Goal: Transaction & Acquisition: Purchase product/service

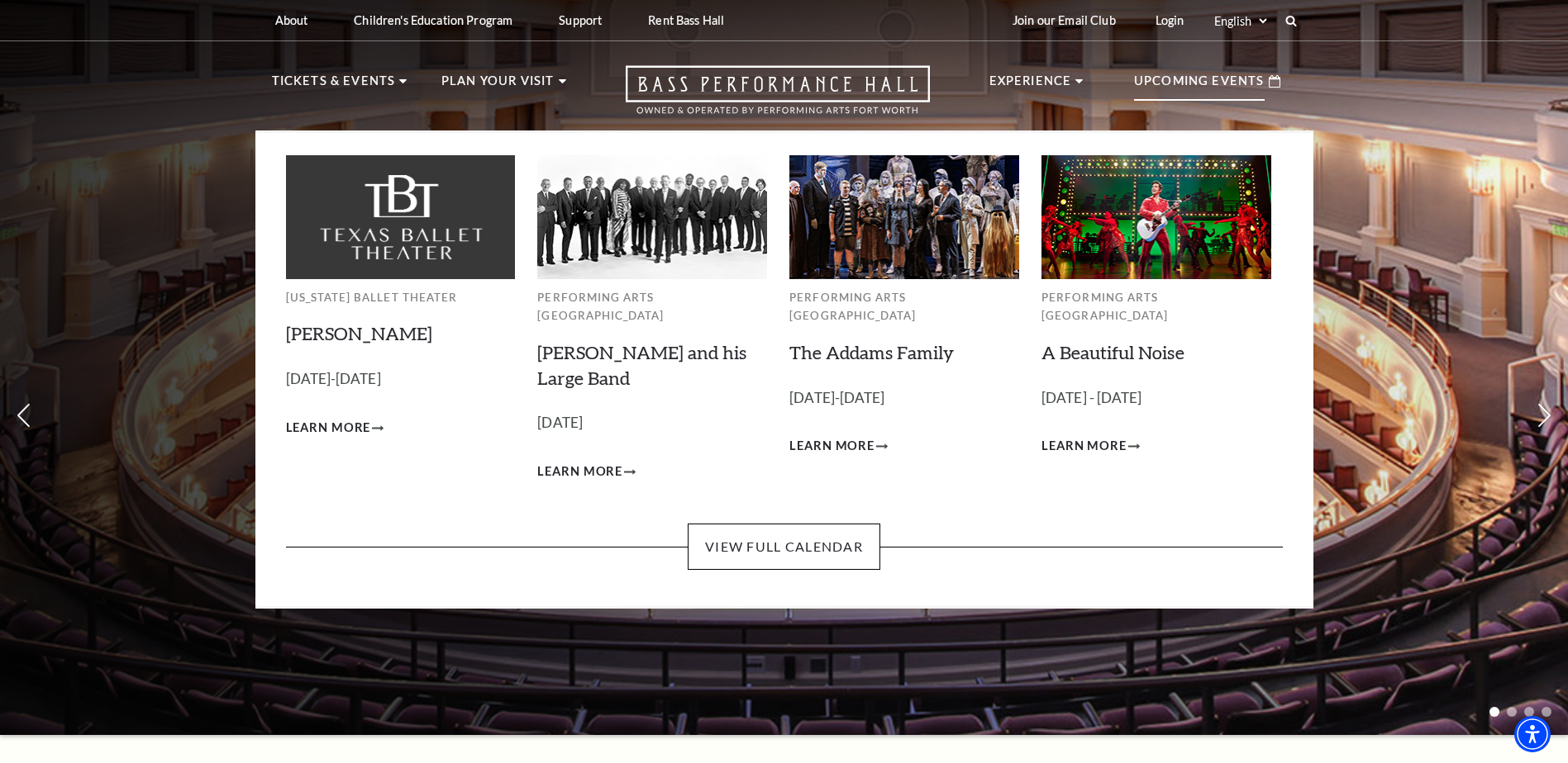
click at [1188, 92] on p "Upcoming Events" at bounding box center [1199, 85] width 131 height 30
click at [782, 529] on link "View Full Calendar" at bounding box center [784, 547] width 193 height 46
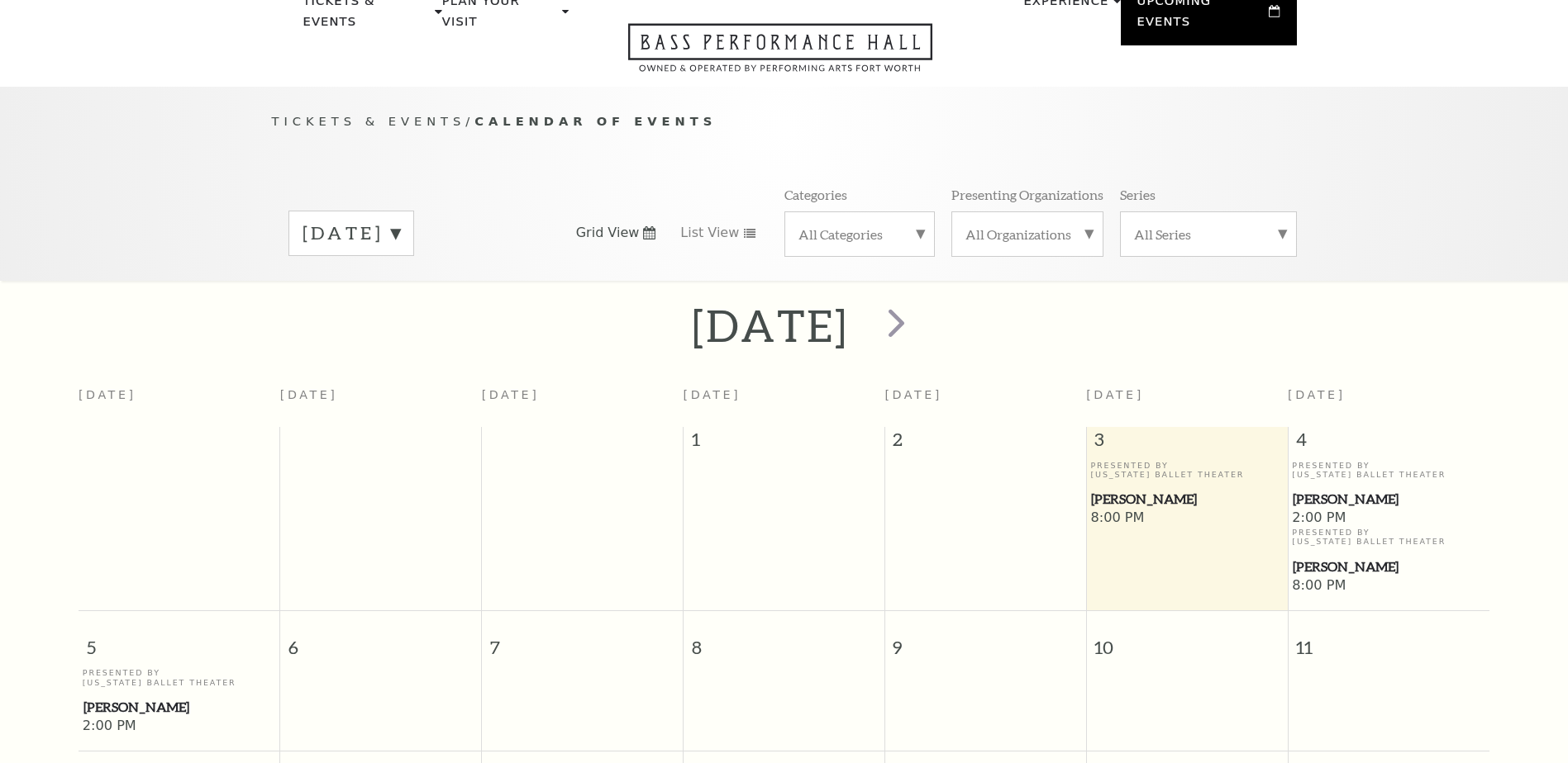
scroll to position [146, 0]
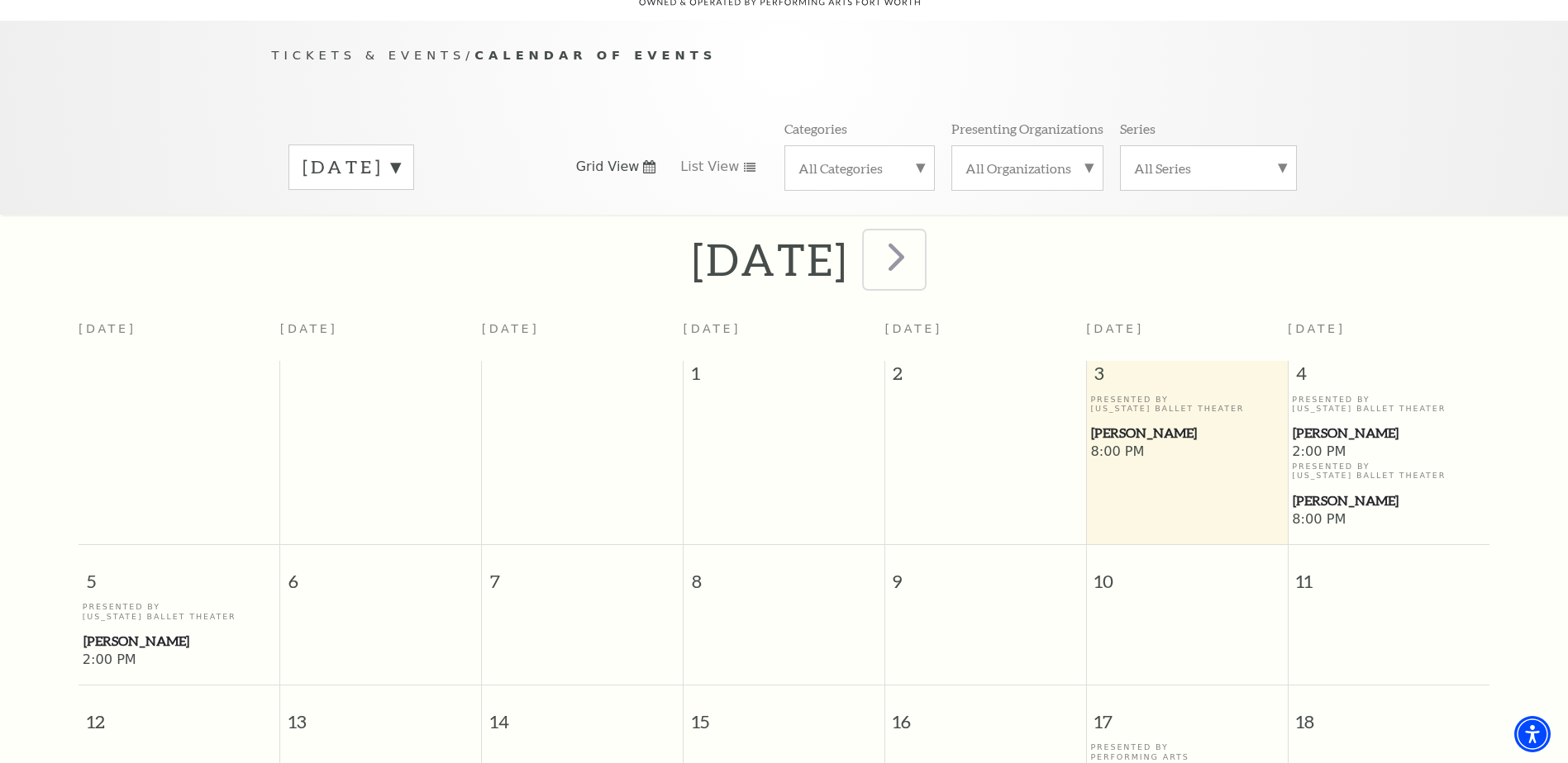
click at [920, 238] on span "next" at bounding box center [897, 257] width 47 height 47
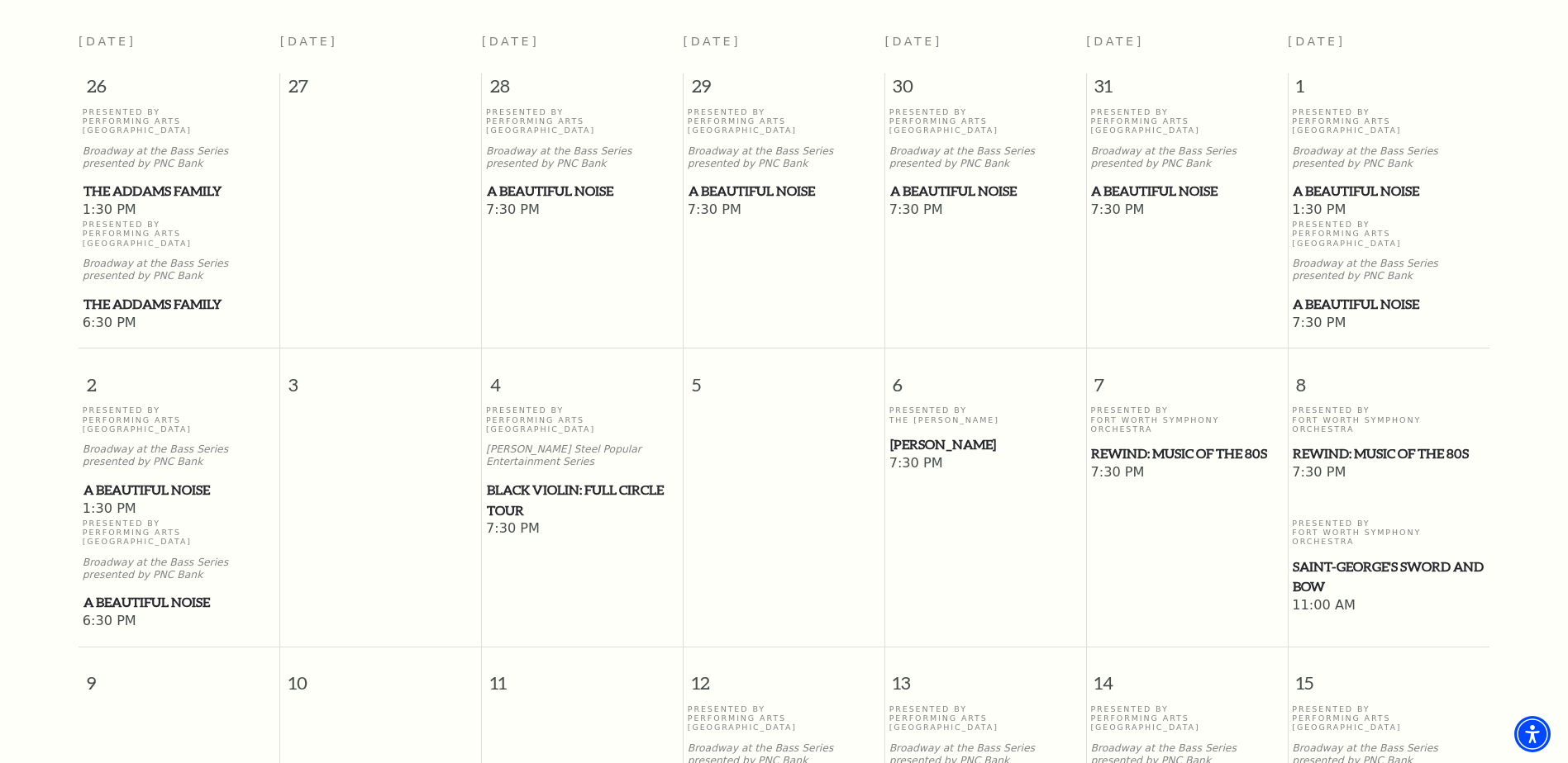
scroll to position [487, 0]
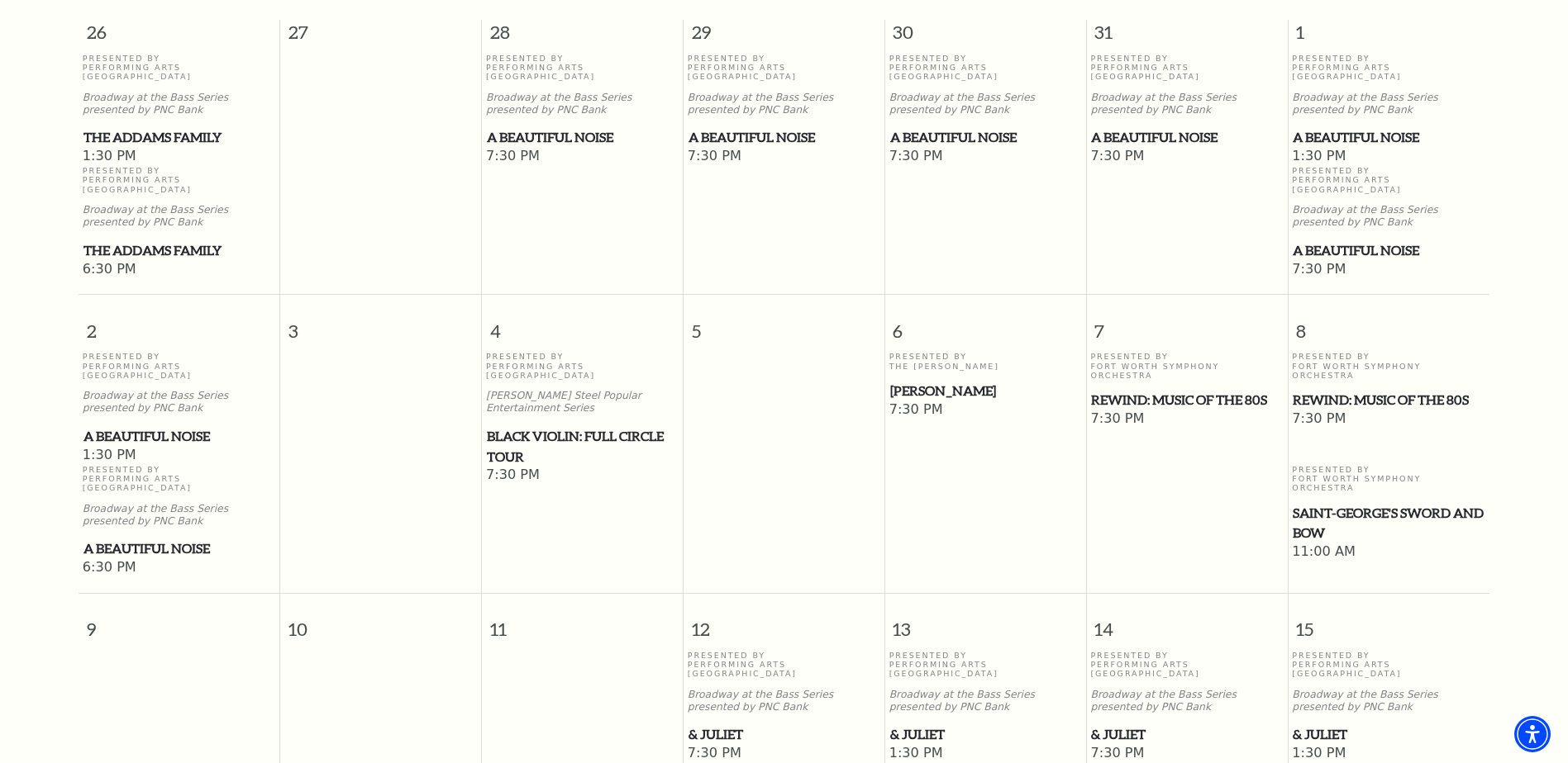
click at [572, 426] on span "Black Violin: Full Circle Tour" at bounding box center [583, 446] width 191 height 41
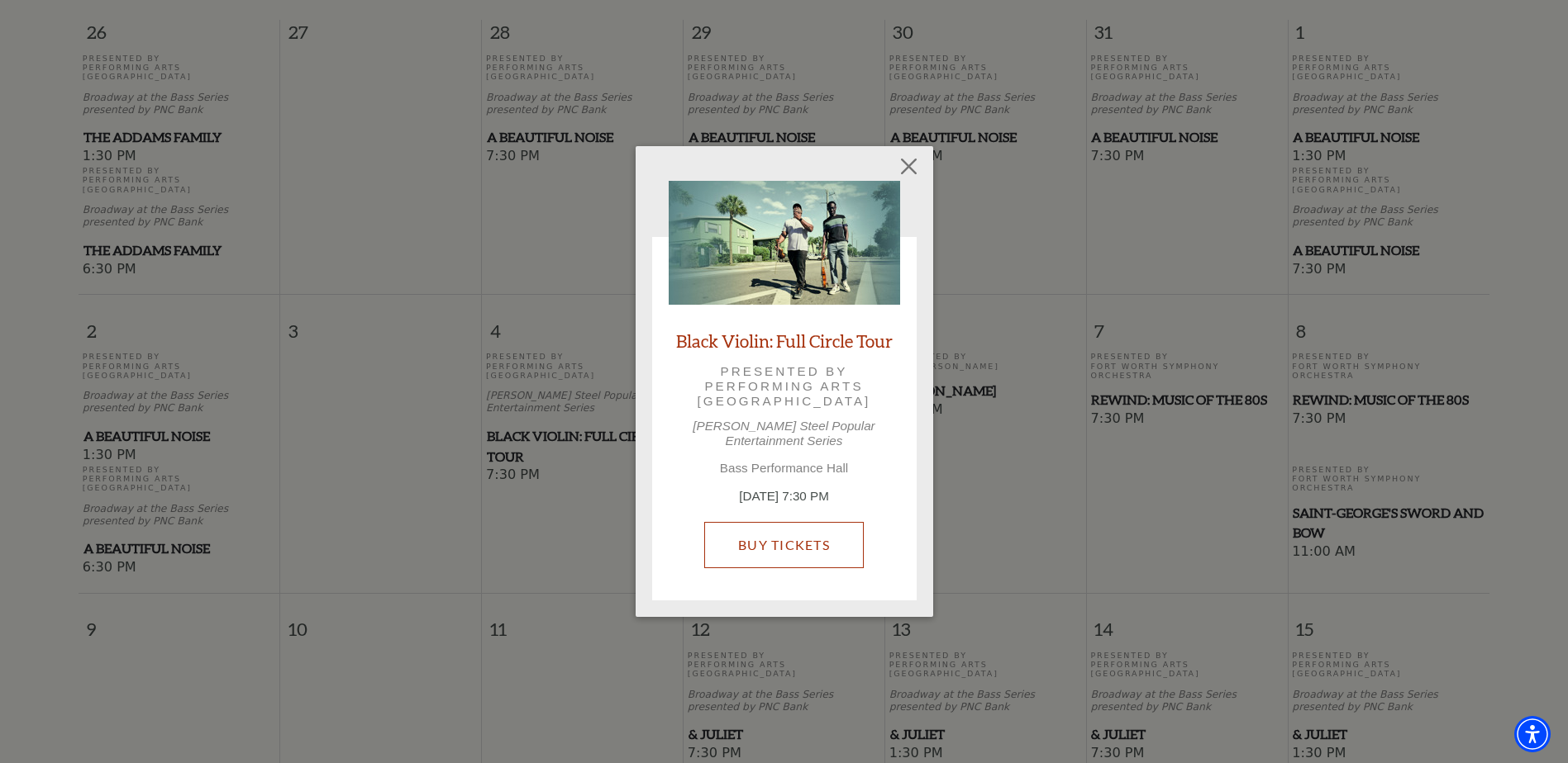
click at [785, 541] on link "Buy Tickets" at bounding box center [784, 545] width 160 height 46
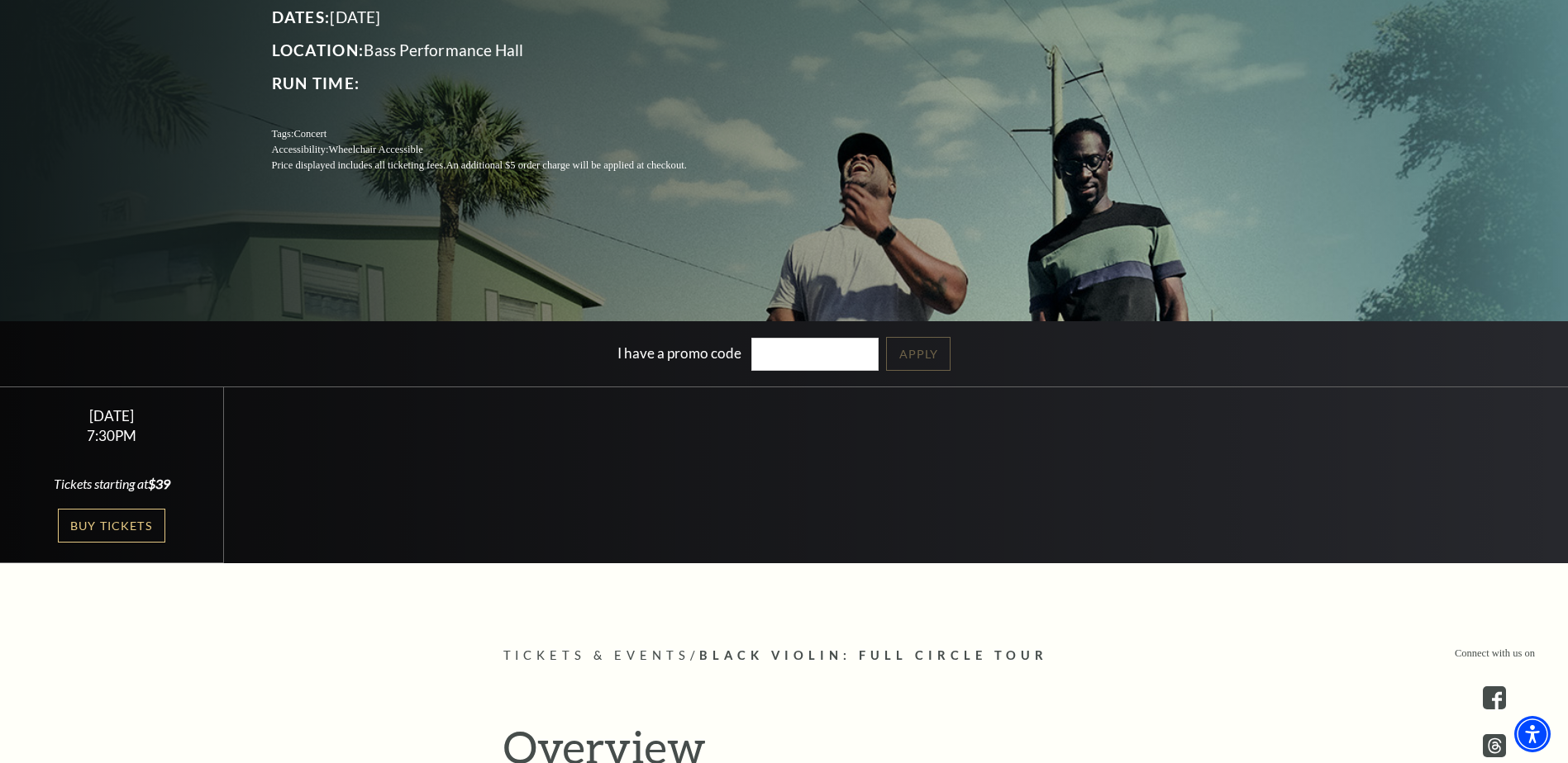
scroll to position [284, 0]
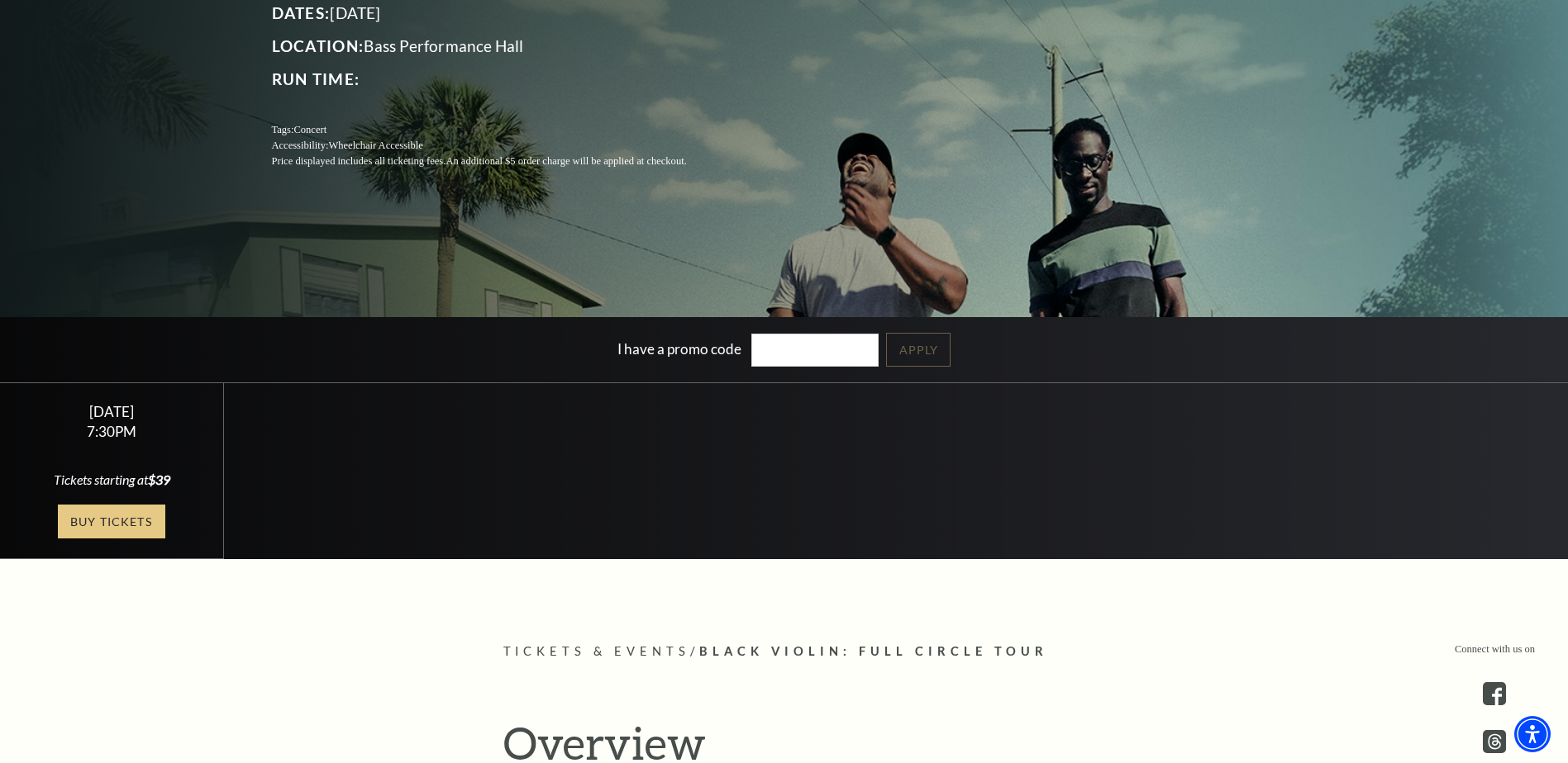
click at [124, 515] on link "Buy Tickets" at bounding box center [111, 522] width 107 height 34
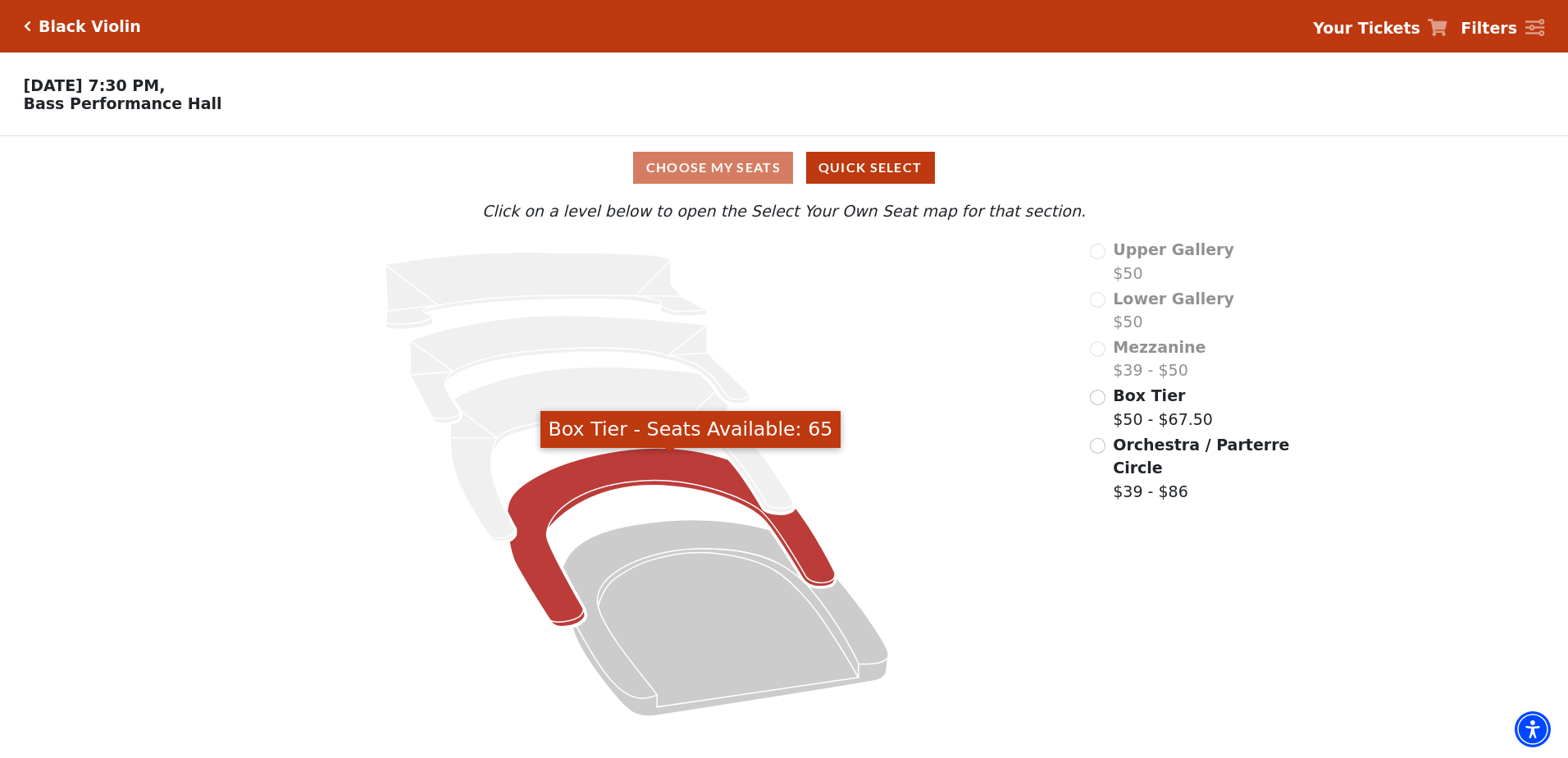
click at [578, 501] on icon "Box Tier - Seats Available: 65" at bounding box center [672, 537] width 329 height 179
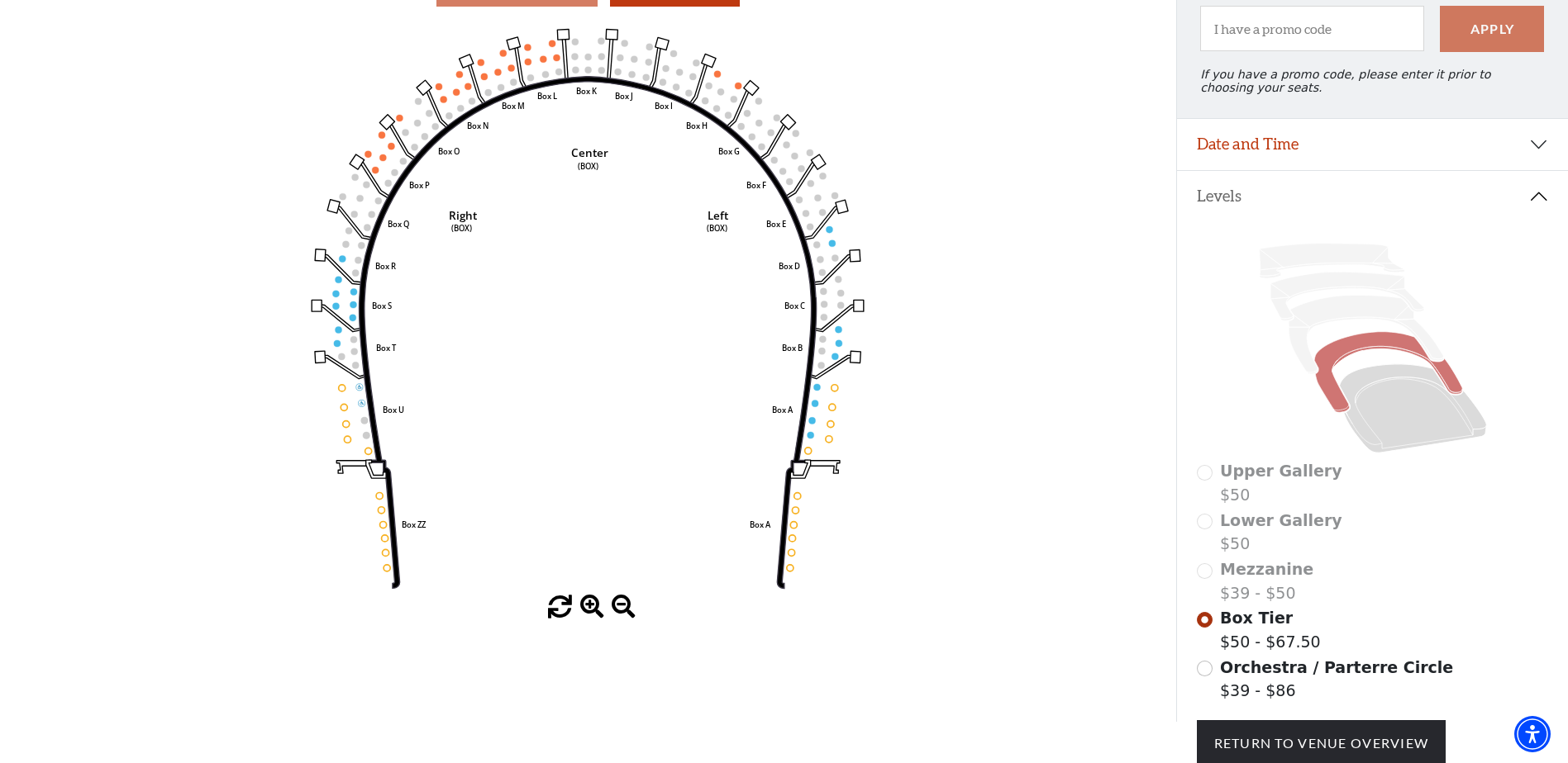
scroll to position [186, 0]
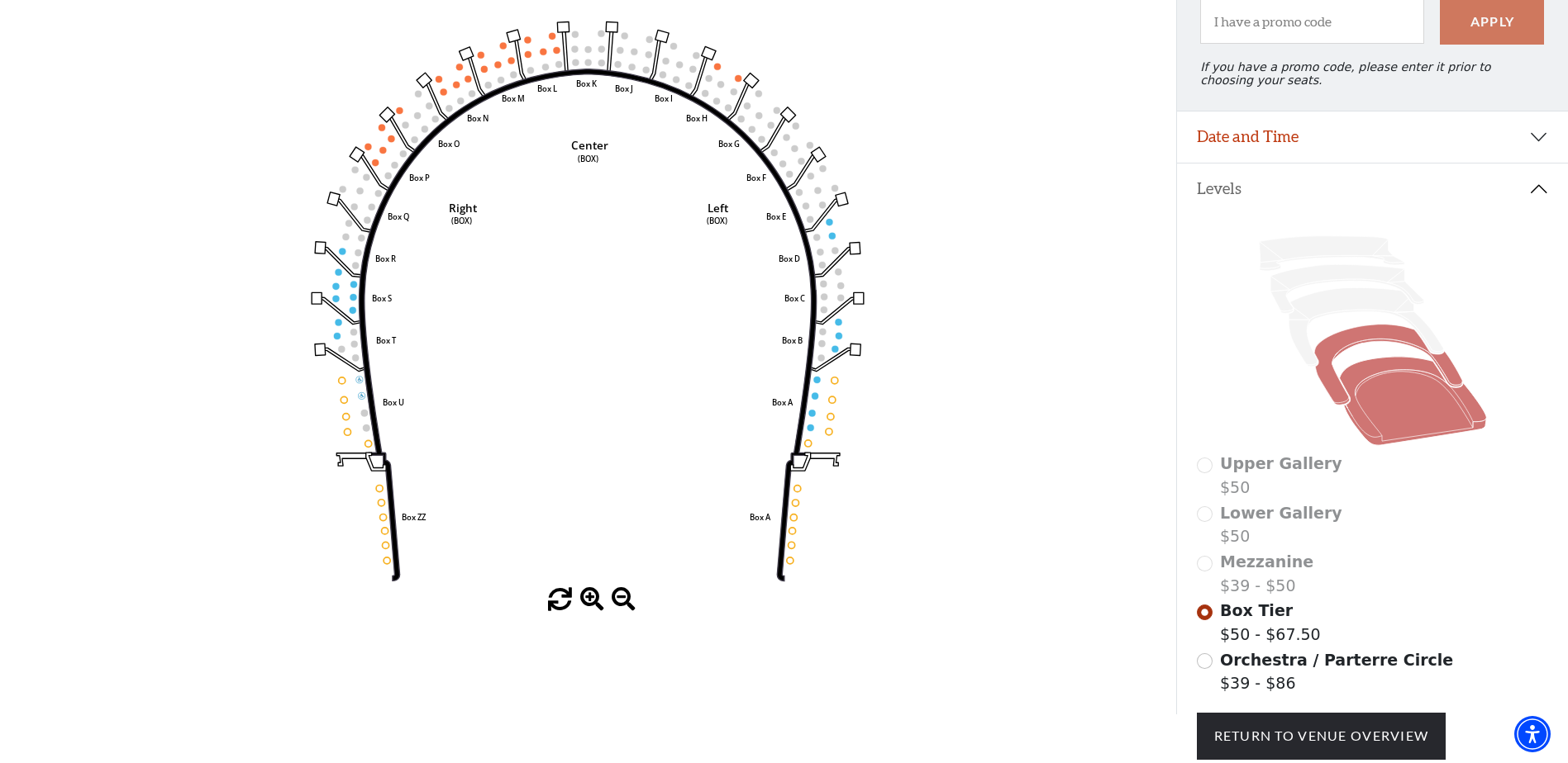
click at [1437, 425] on icon at bounding box center [1413, 401] width 147 height 89
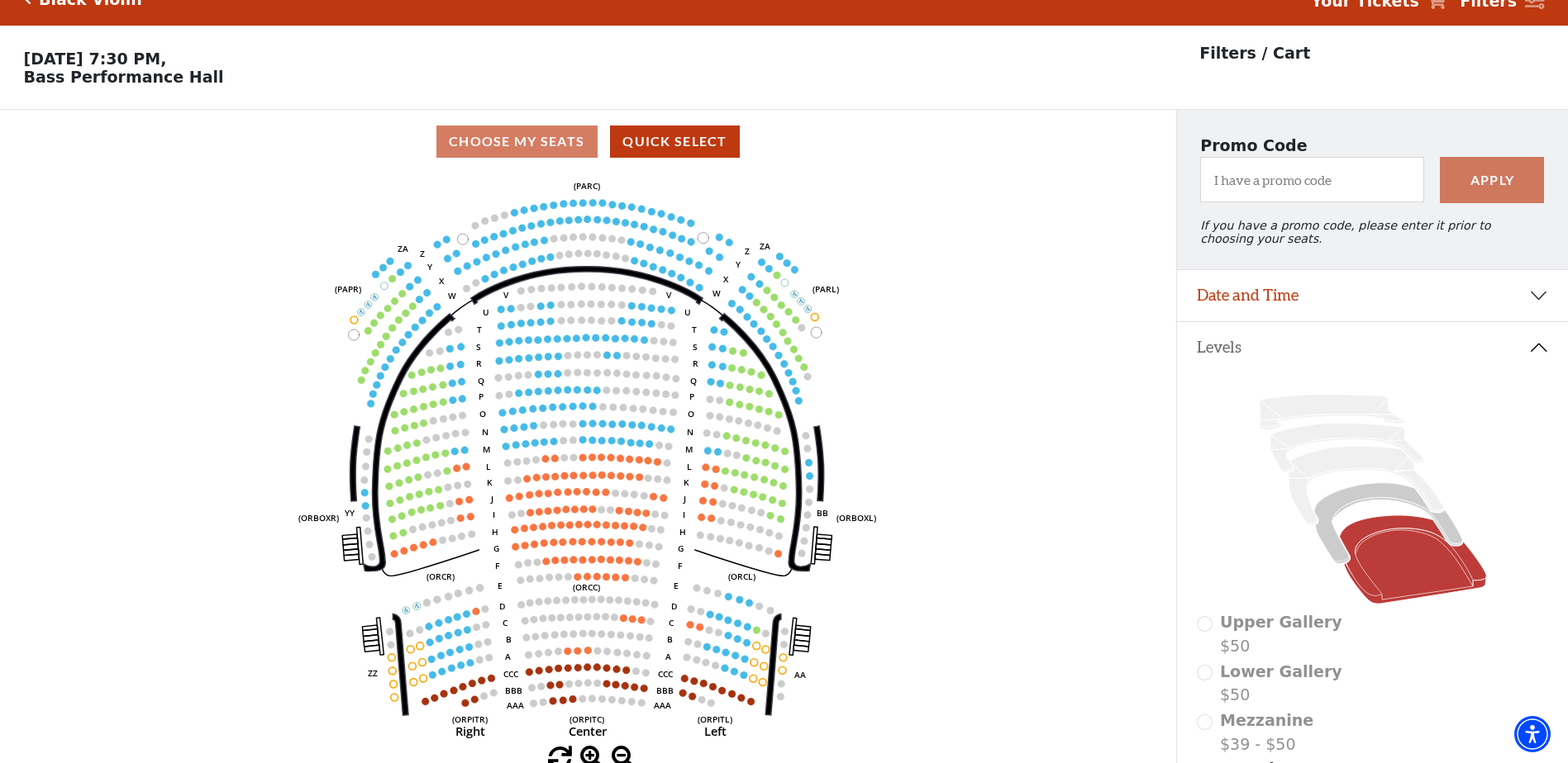
scroll to position [77, 0]
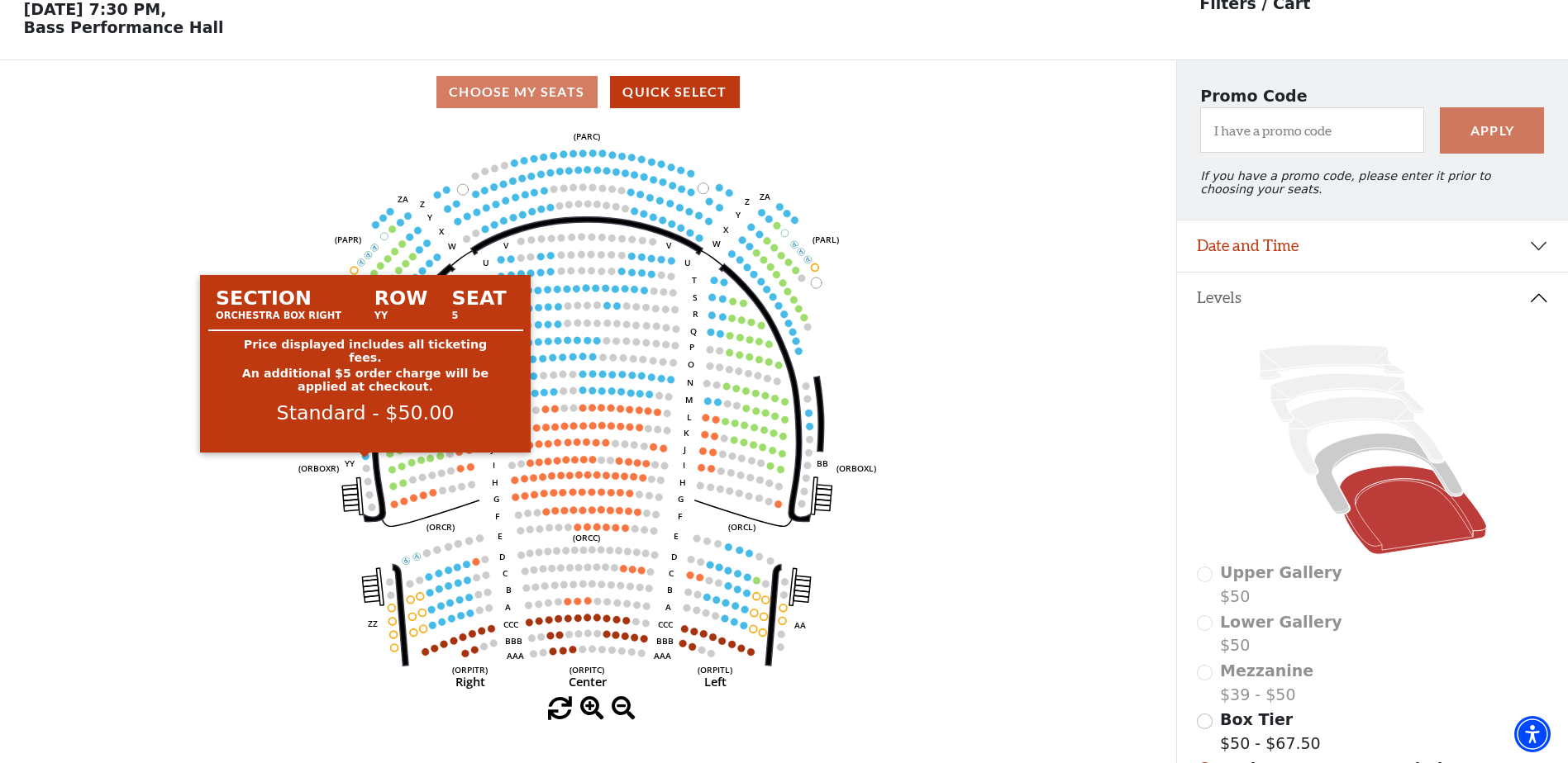
click at [366, 460] on circle at bounding box center [366, 456] width 8 height 8
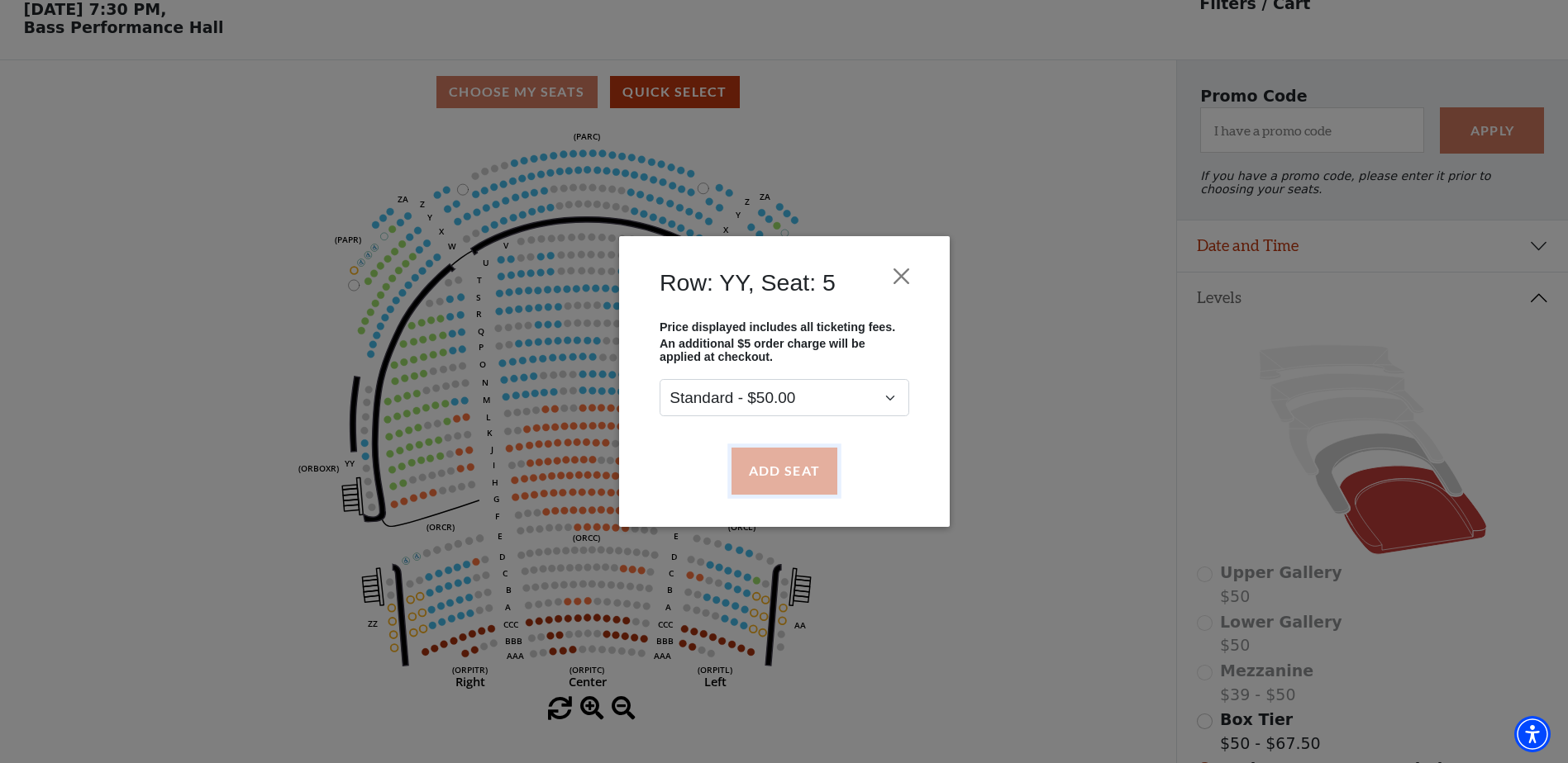
click at [781, 467] on button "Add Seat" at bounding box center [783, 471] width 106 height 46
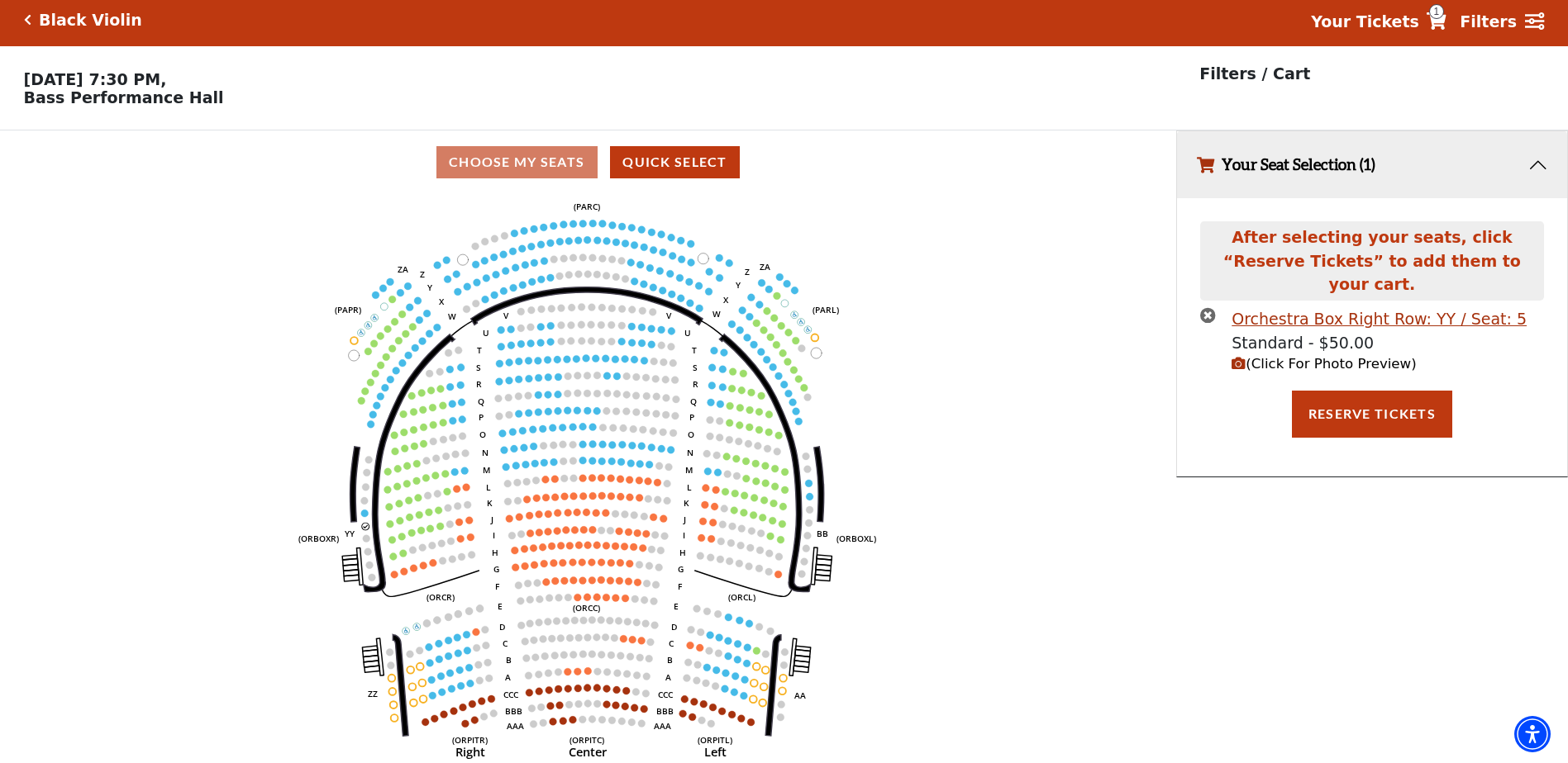
scroll to position [0, 0]
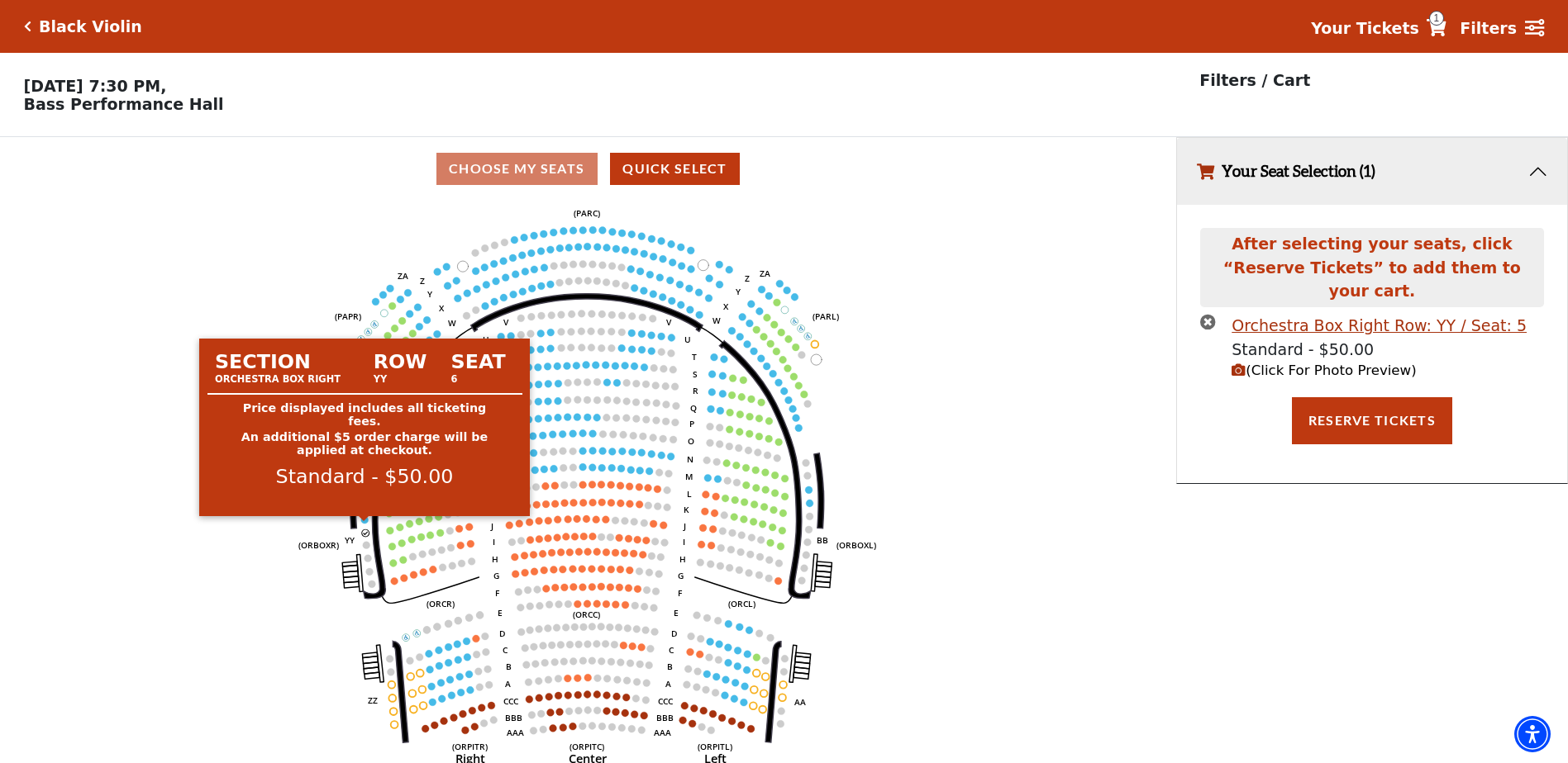
click at [366, 524] on circle at bounding box center [365, 520] width 8 height 8
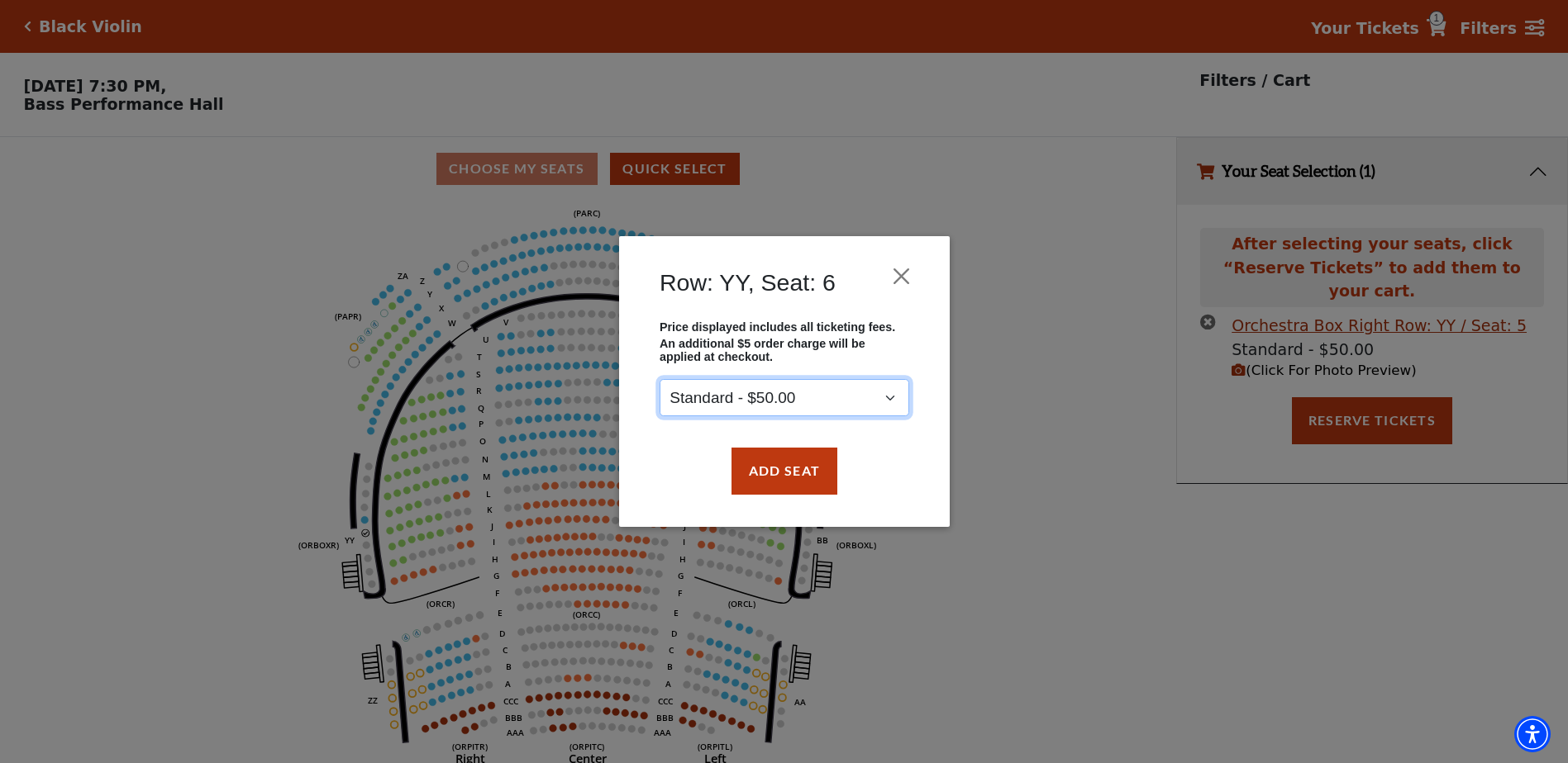
click at [887, 396] on select "Standard - $50.00" at bounding box center [784, 398] width 250 height 37
click at [887, 401] on select "Standard - $50.00" at bounding box center [784, 398] width 250 height 37
click at [785, 472] on button "Add Seat" at bounding box center [783, 471] width 106 height 46
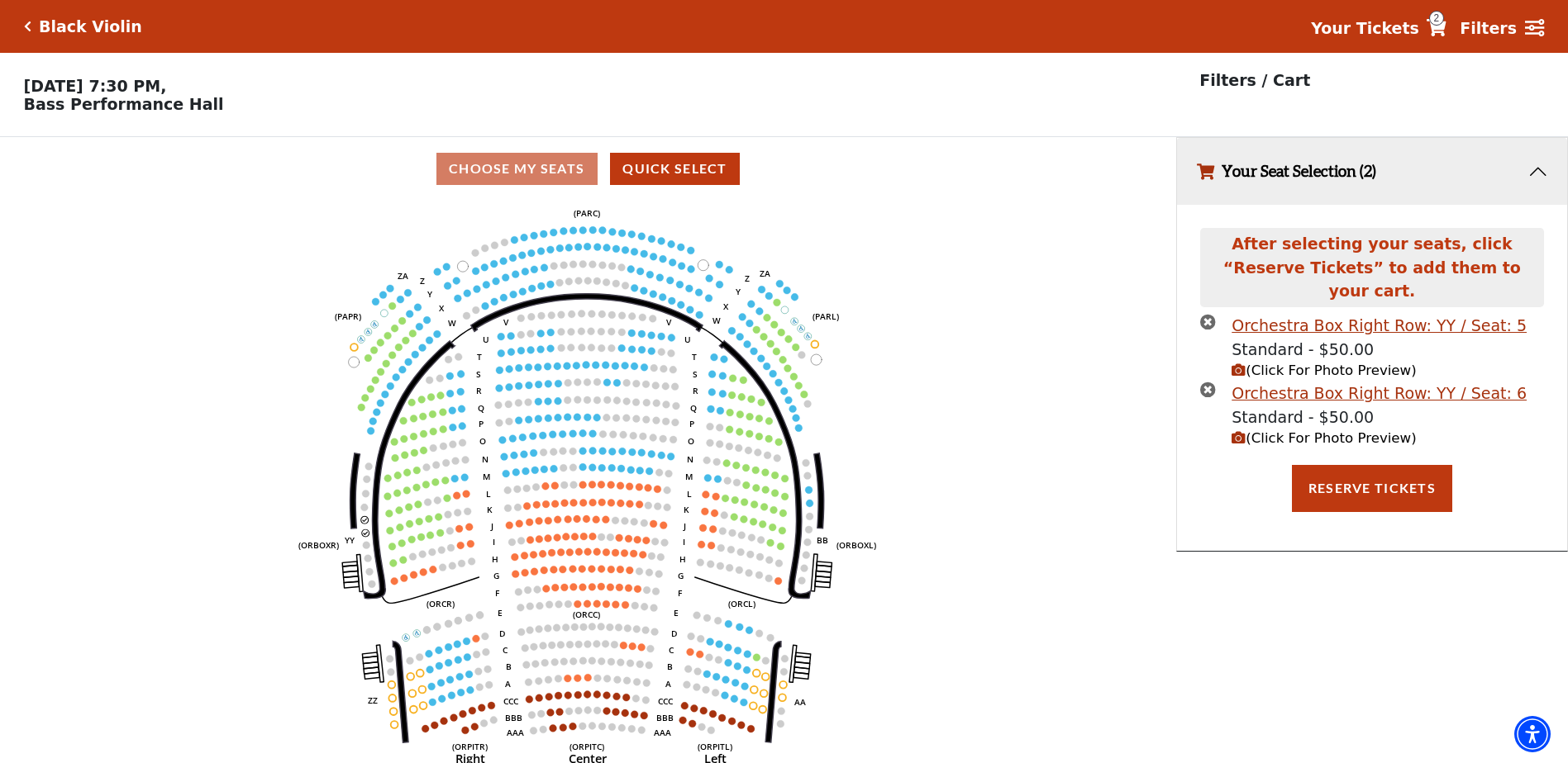
click at [1310, 363] on span "(Click For Photo Preview)" at bounding box center [1323, 371] width 184 height 16
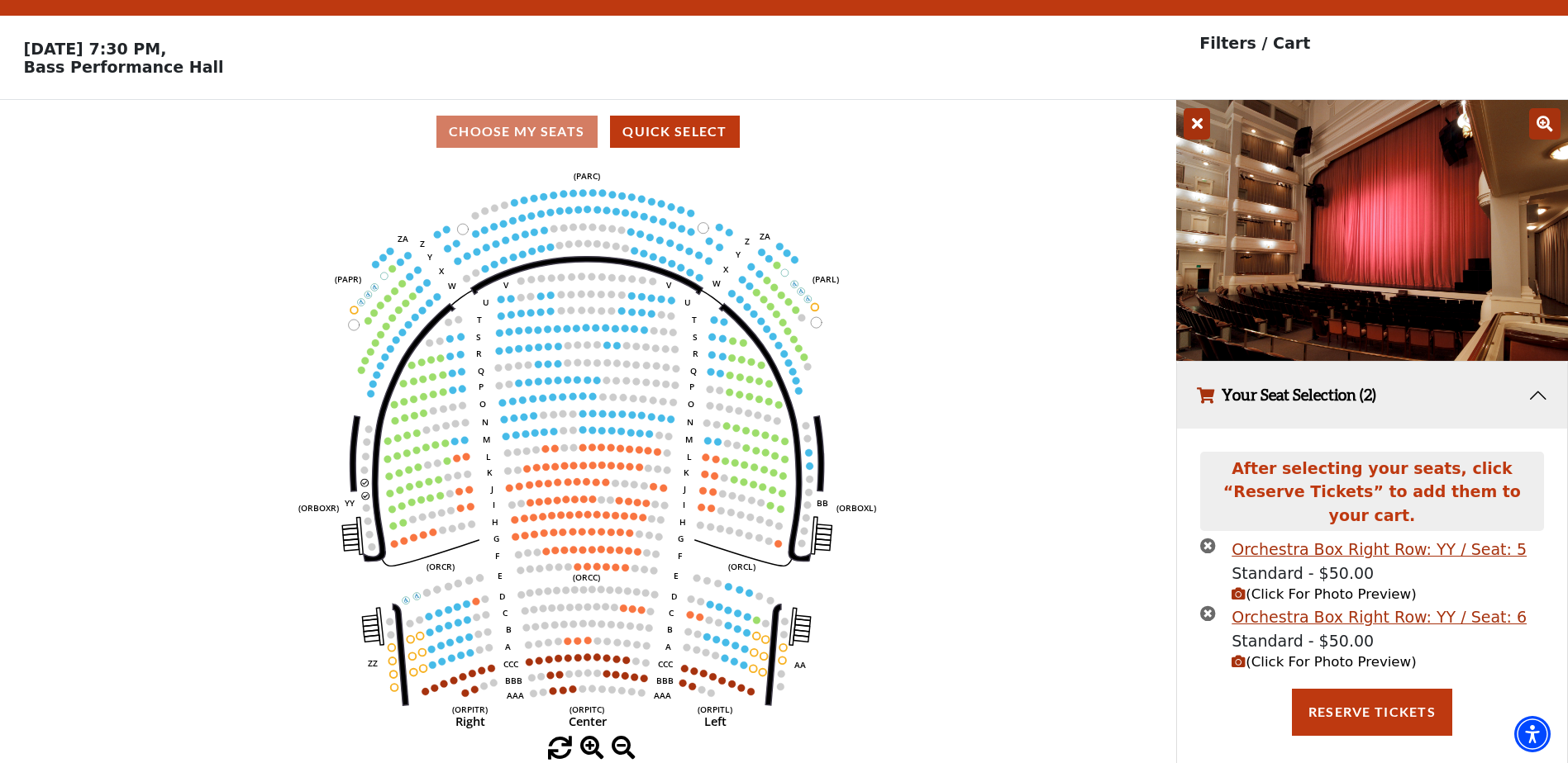
scroll to position [41, 0]
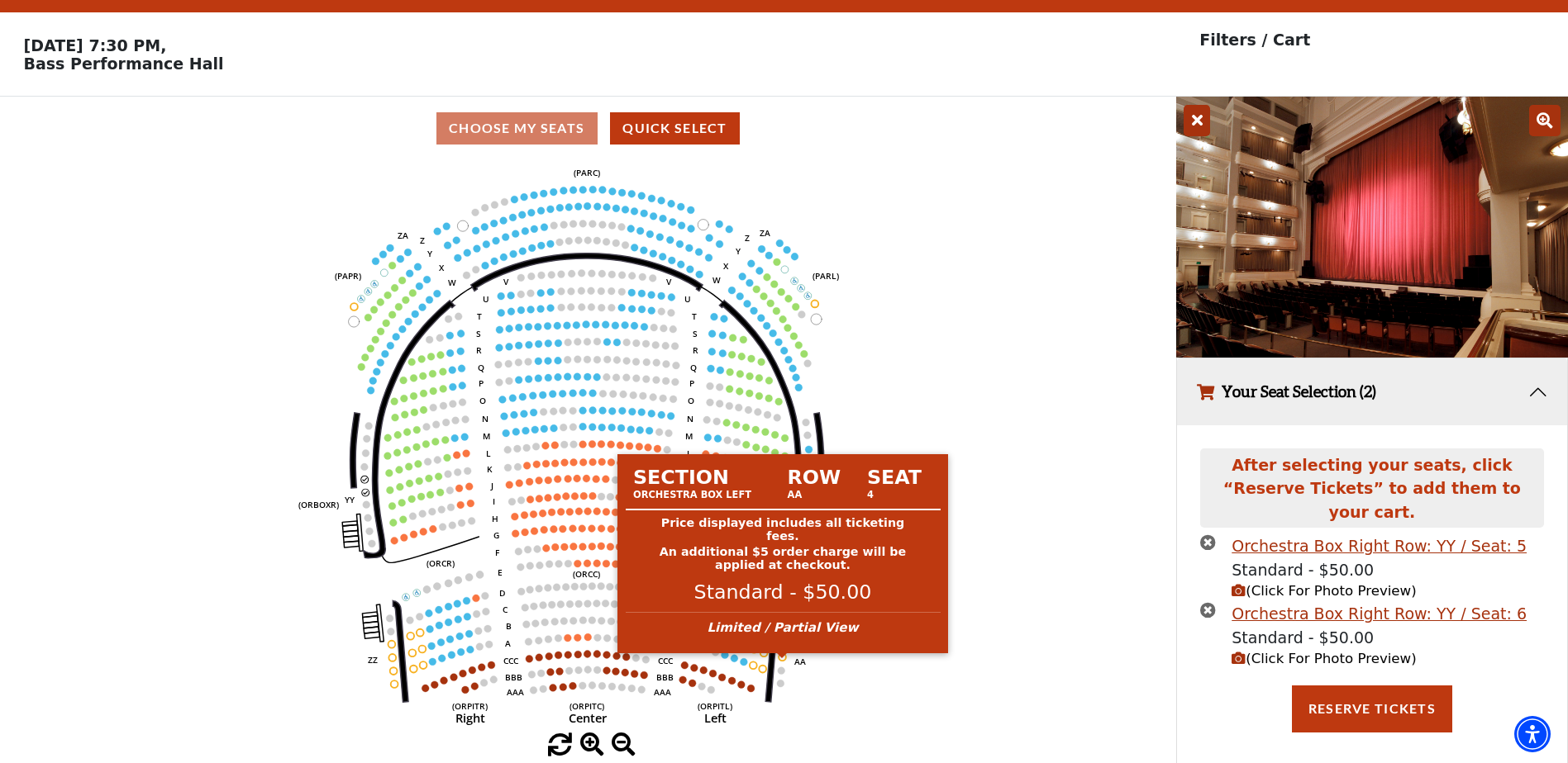
click at [782, 661] on circle at bounding box center [782, 657] width 8 height 8
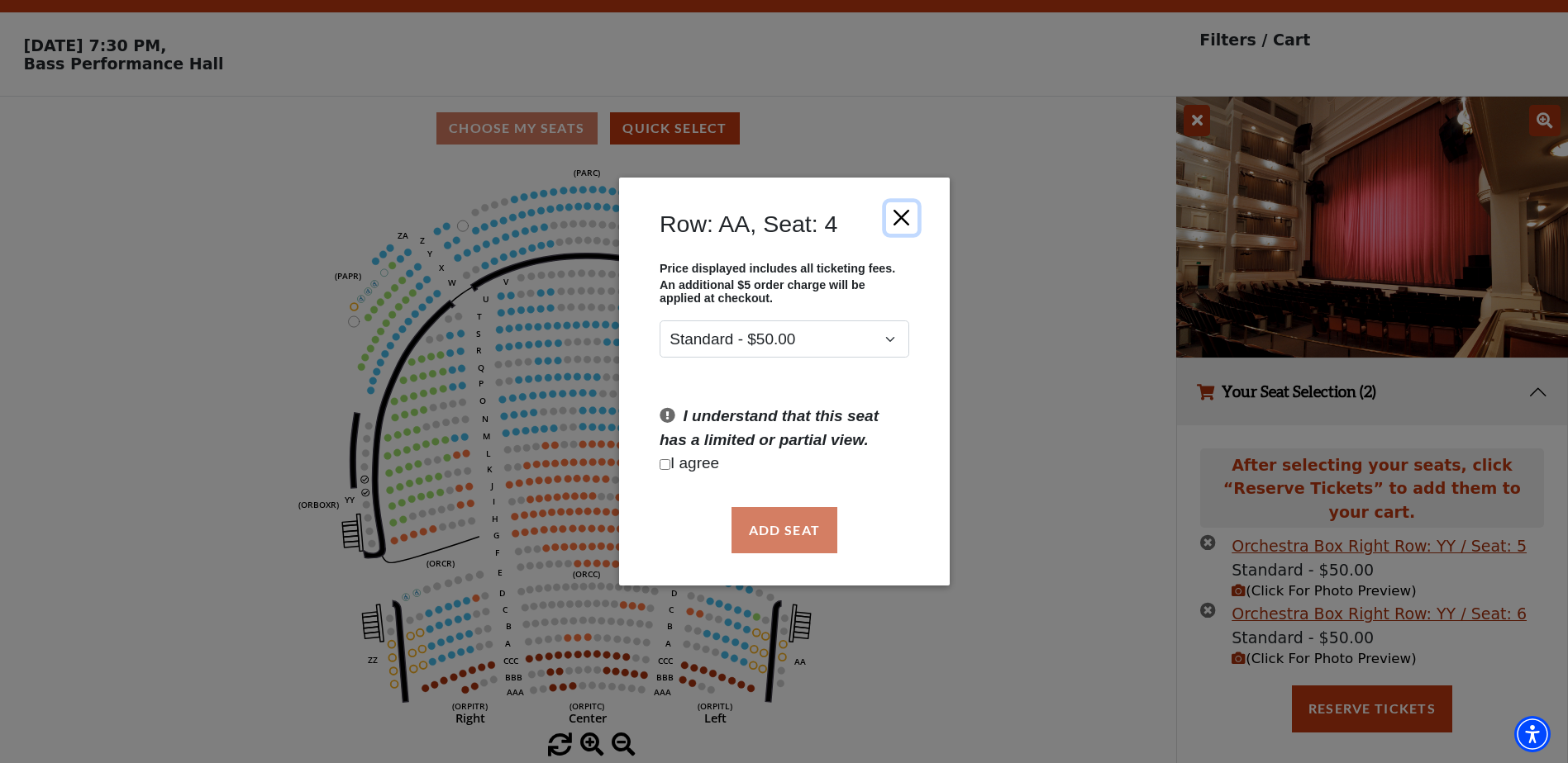
click at [906, 220] on button "Close" at bounding box center [900, 217] width 31 height 31
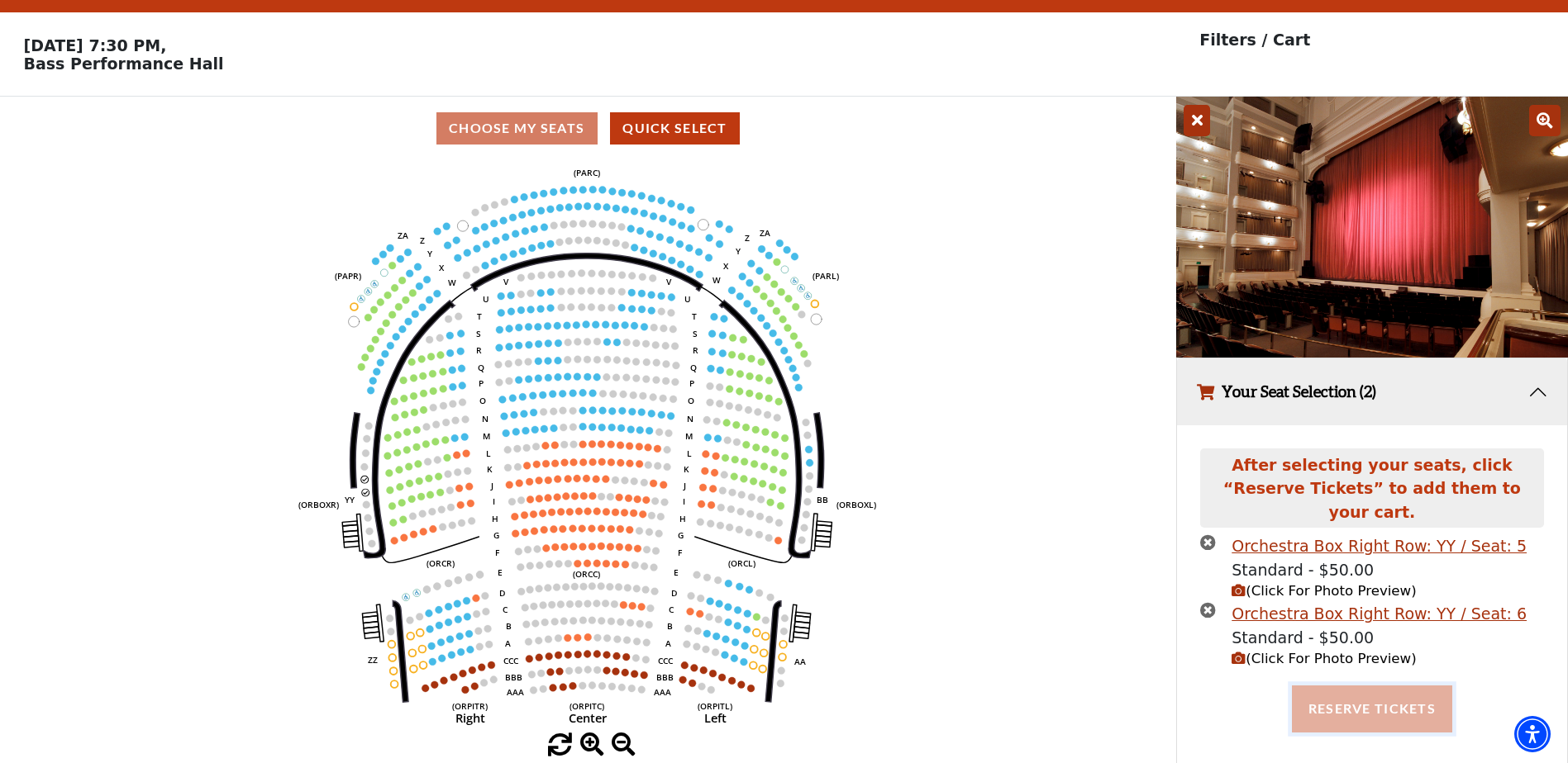
click at [1376, 689] on button "Reserve Tickets" at bounding box center [1372, 708] width 160 height 46
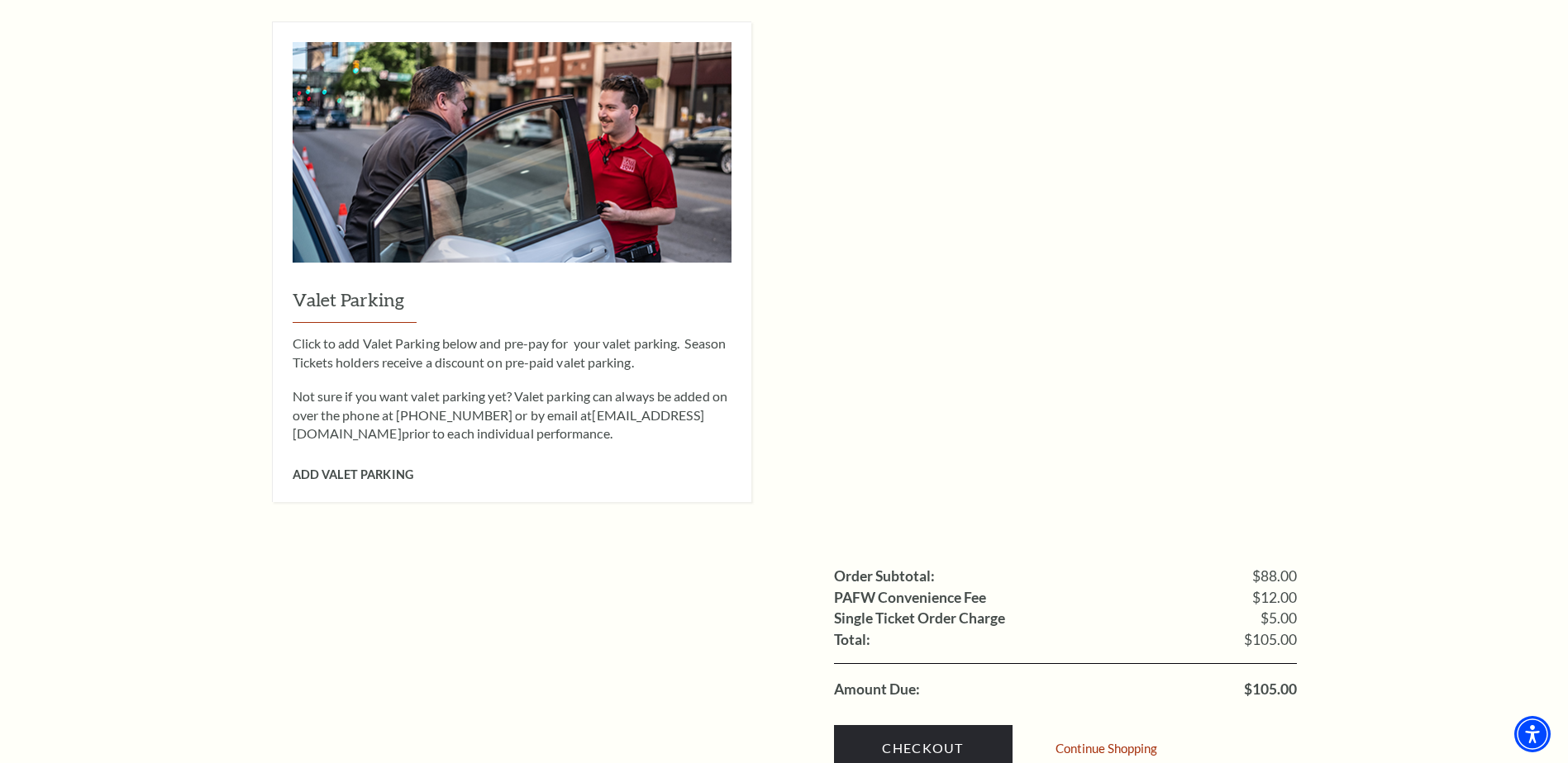
scroll to position [1183, 0]
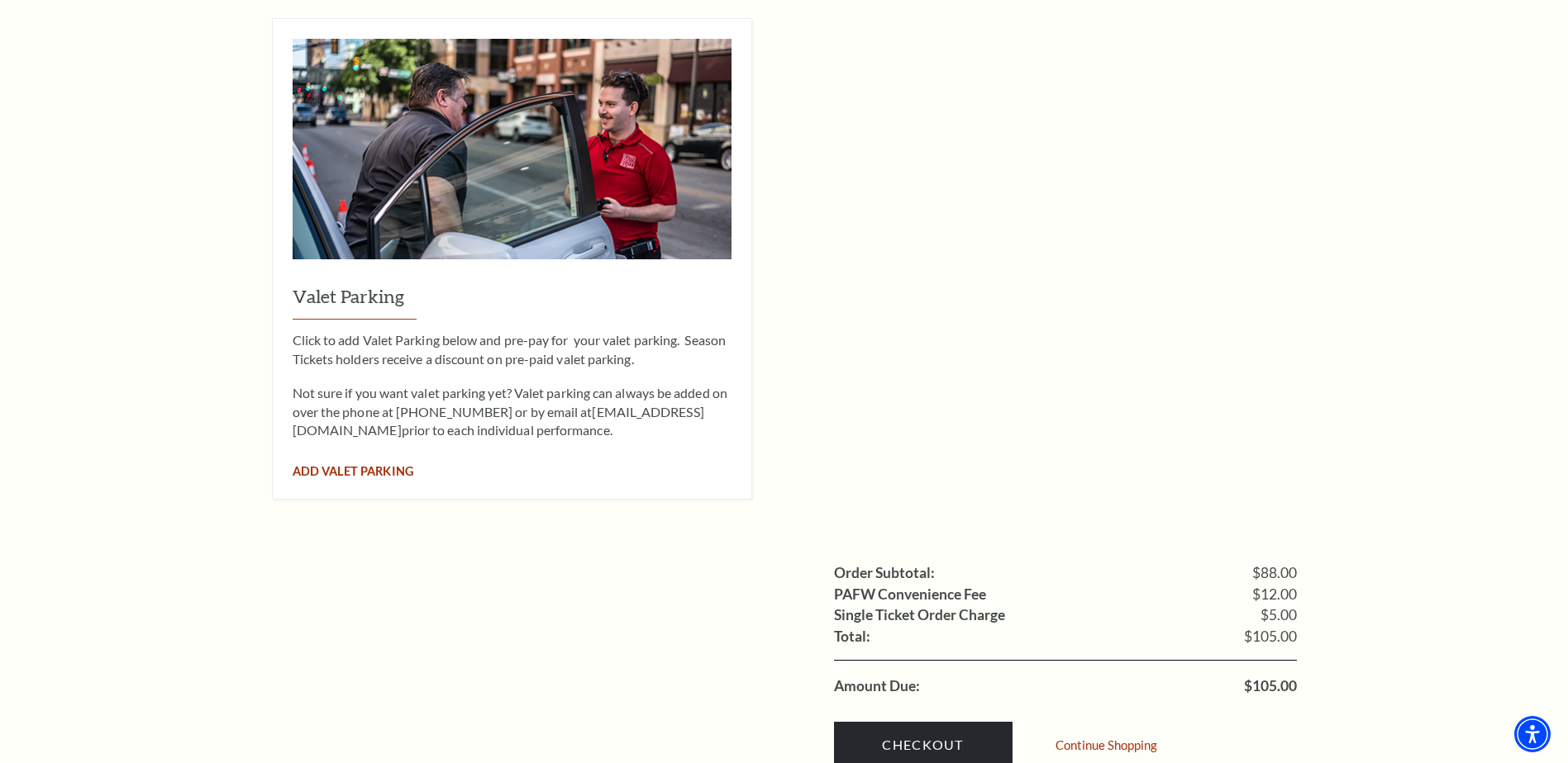
click at [370, 464] on span "Add Valet Parking" at bounding box center [352, 471] width 121 height 14
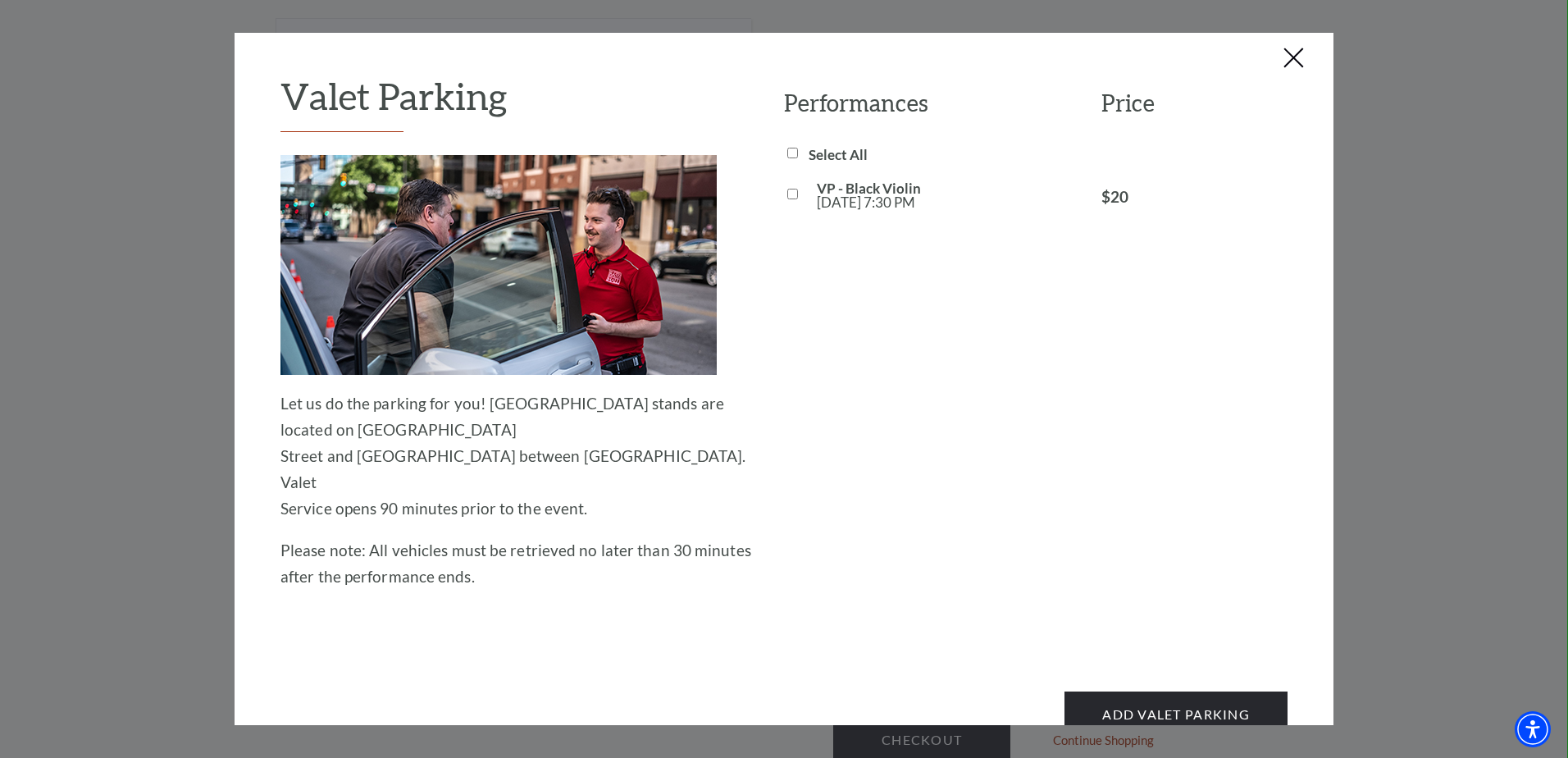
click at [1294, 61] on button "Close this dialog window" at bounding box center [1294, 59] width 26 height 26
